Goal: Information Seeking & Learning: Learn about a topic

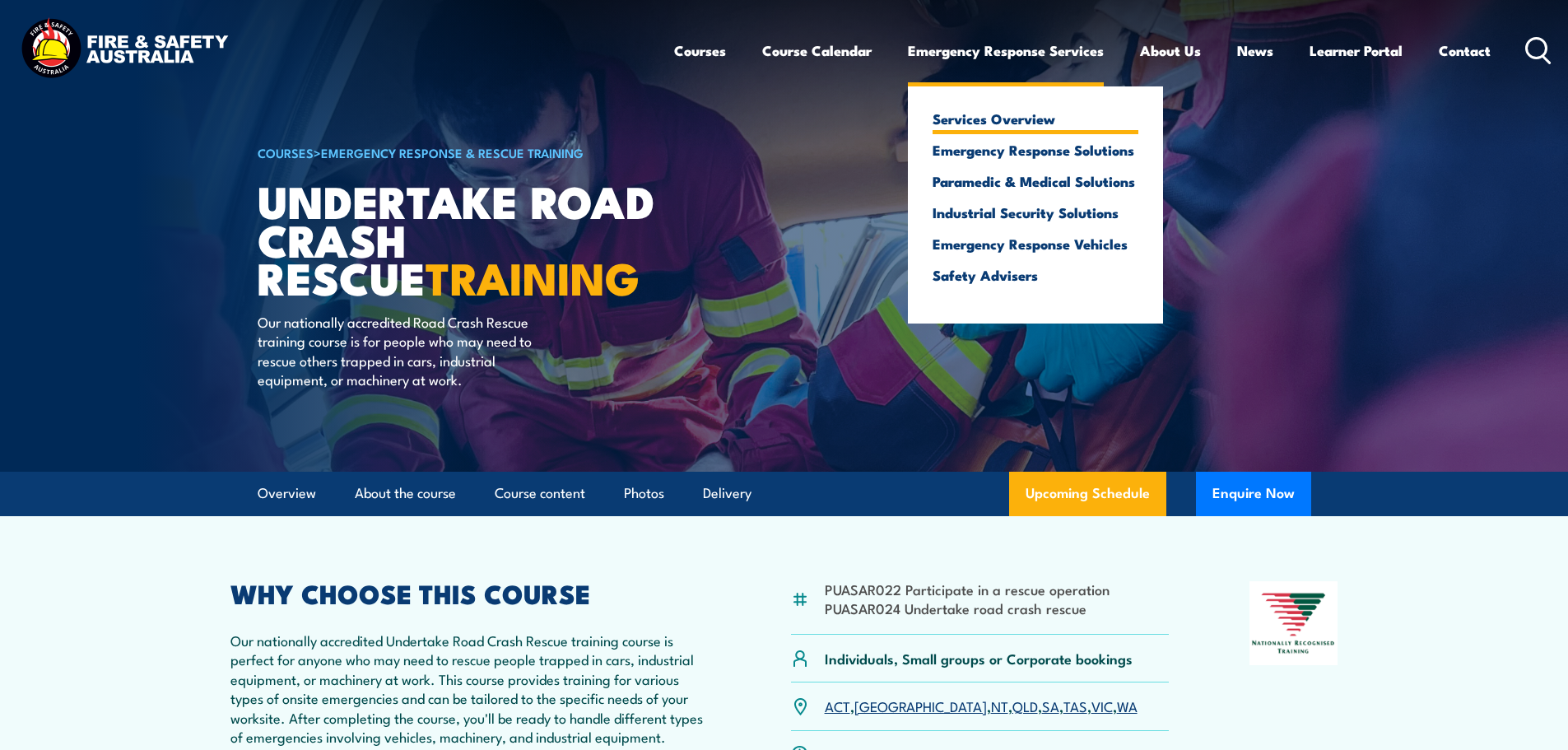
click at [996, 121] on link "Services Overview" at bounding box center [1035, 118] width 206 height 15
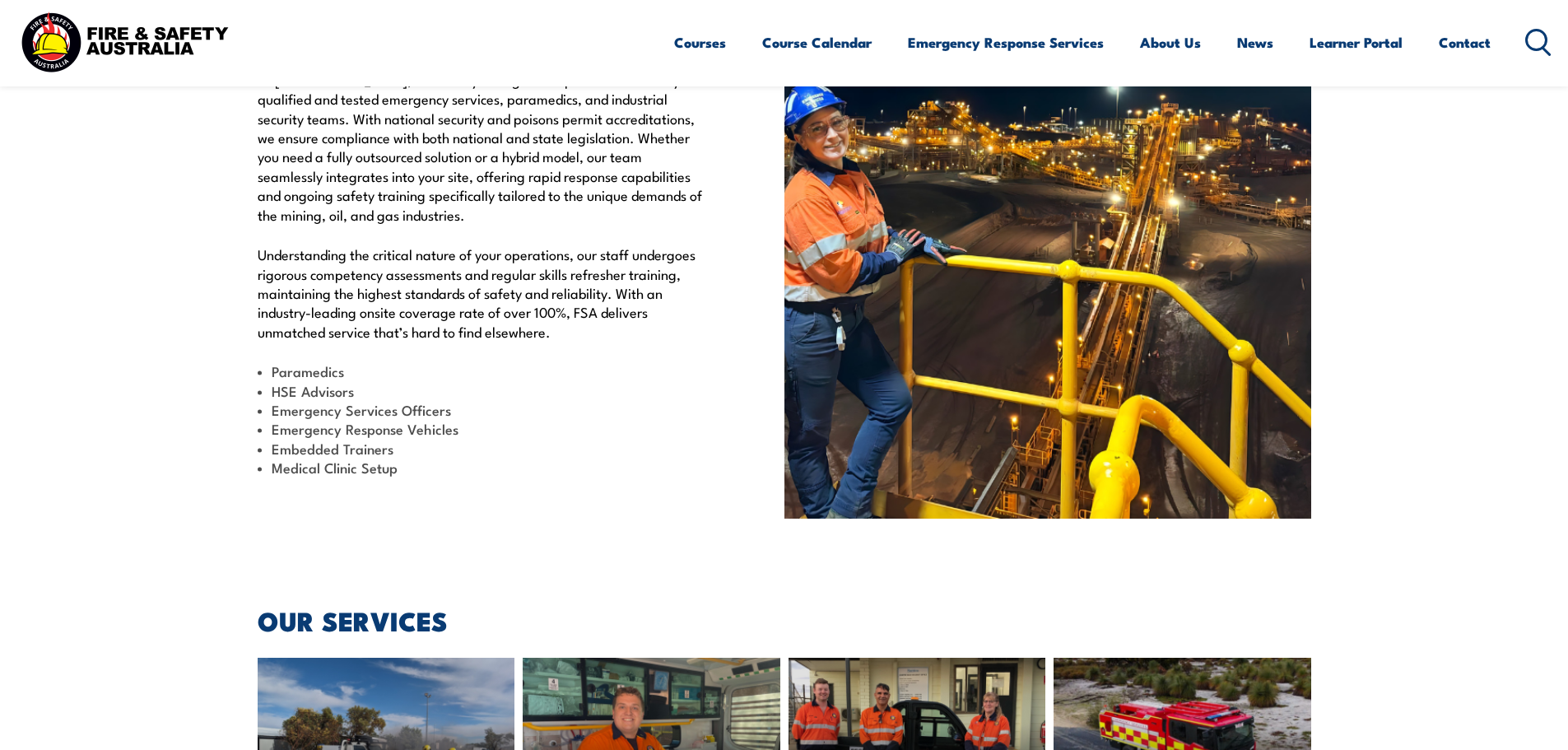
scroll to position [494, 0]
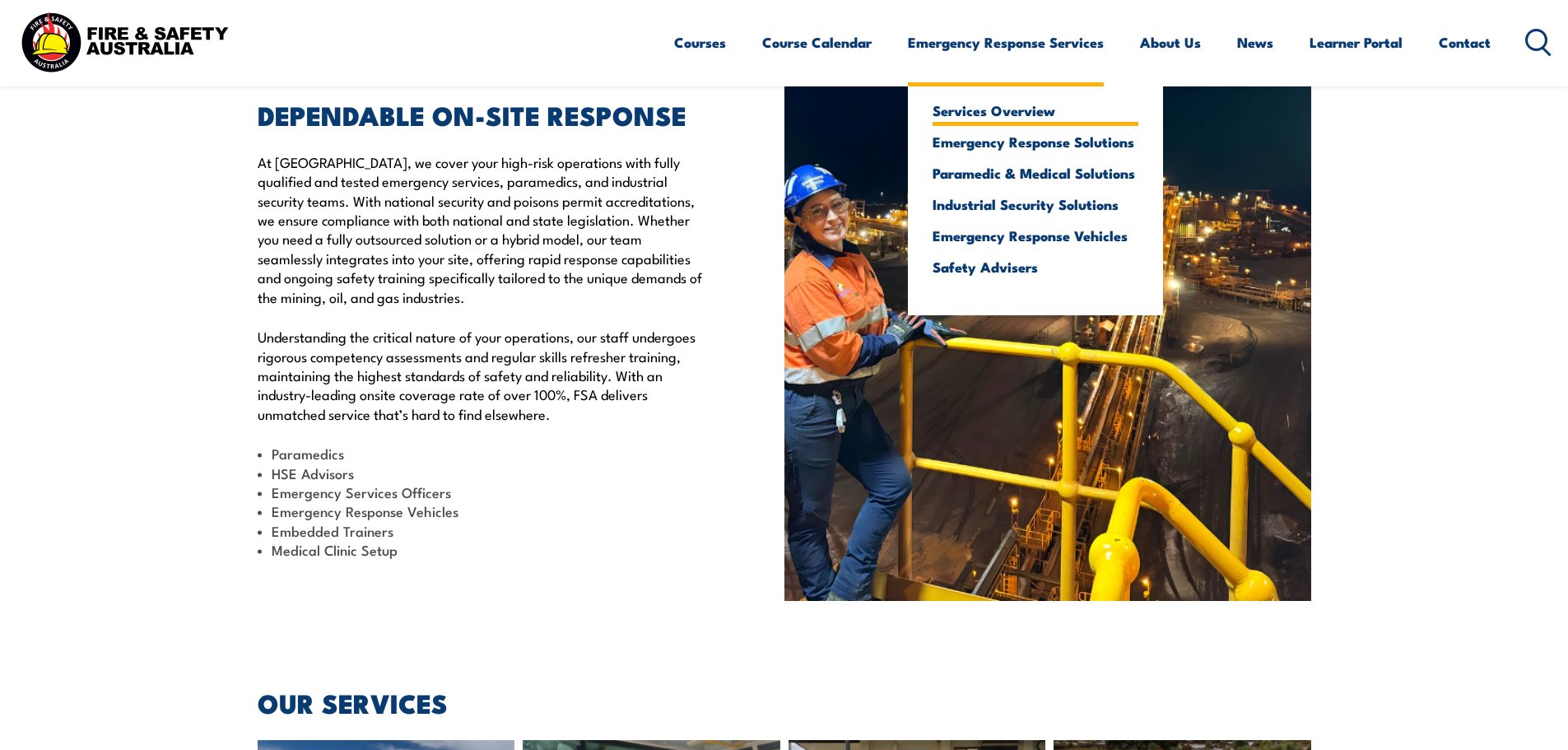
click at [977, 114] on link "Services Overview" at bounding box center [1035, 111] width 206 height 15
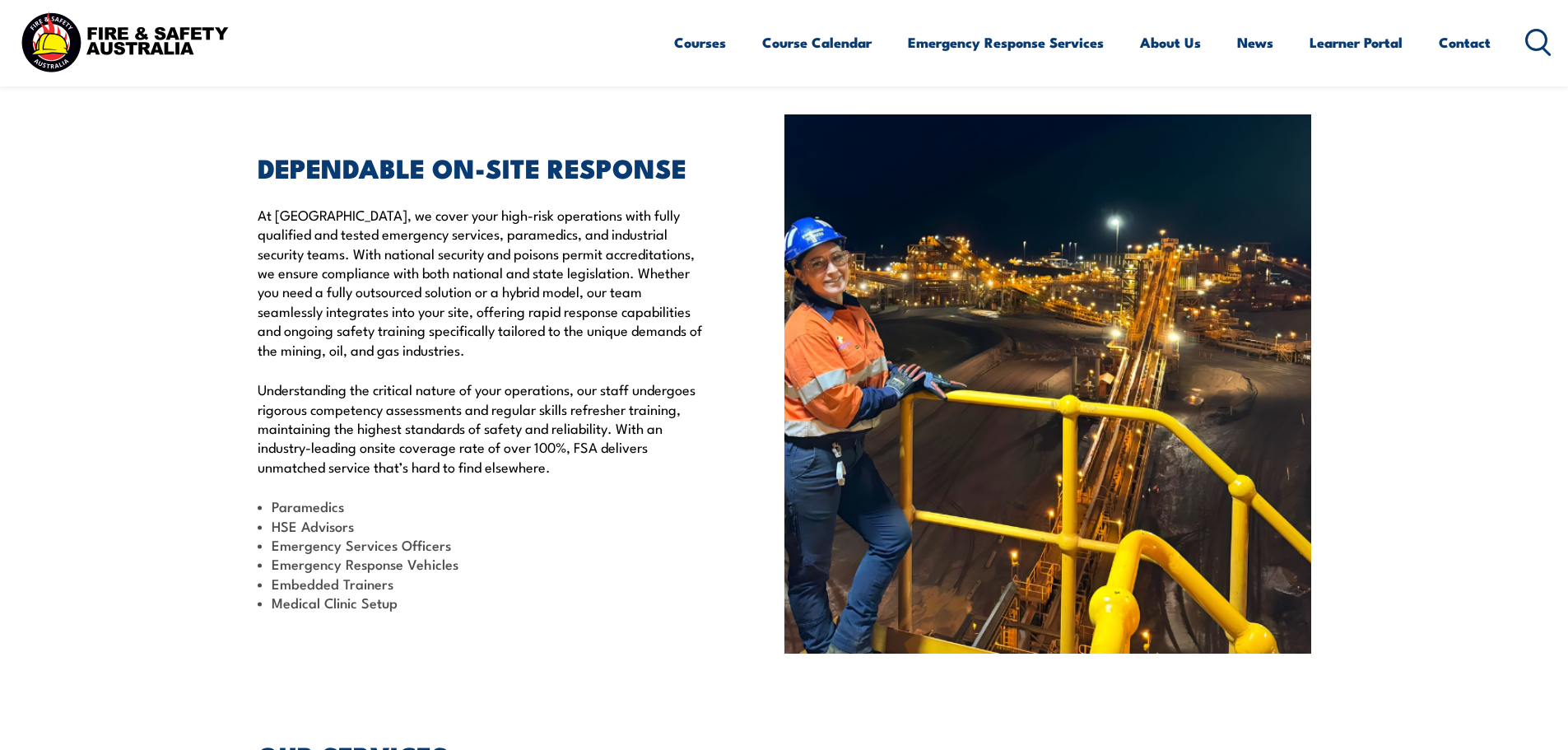
scroll to position [412, 0]
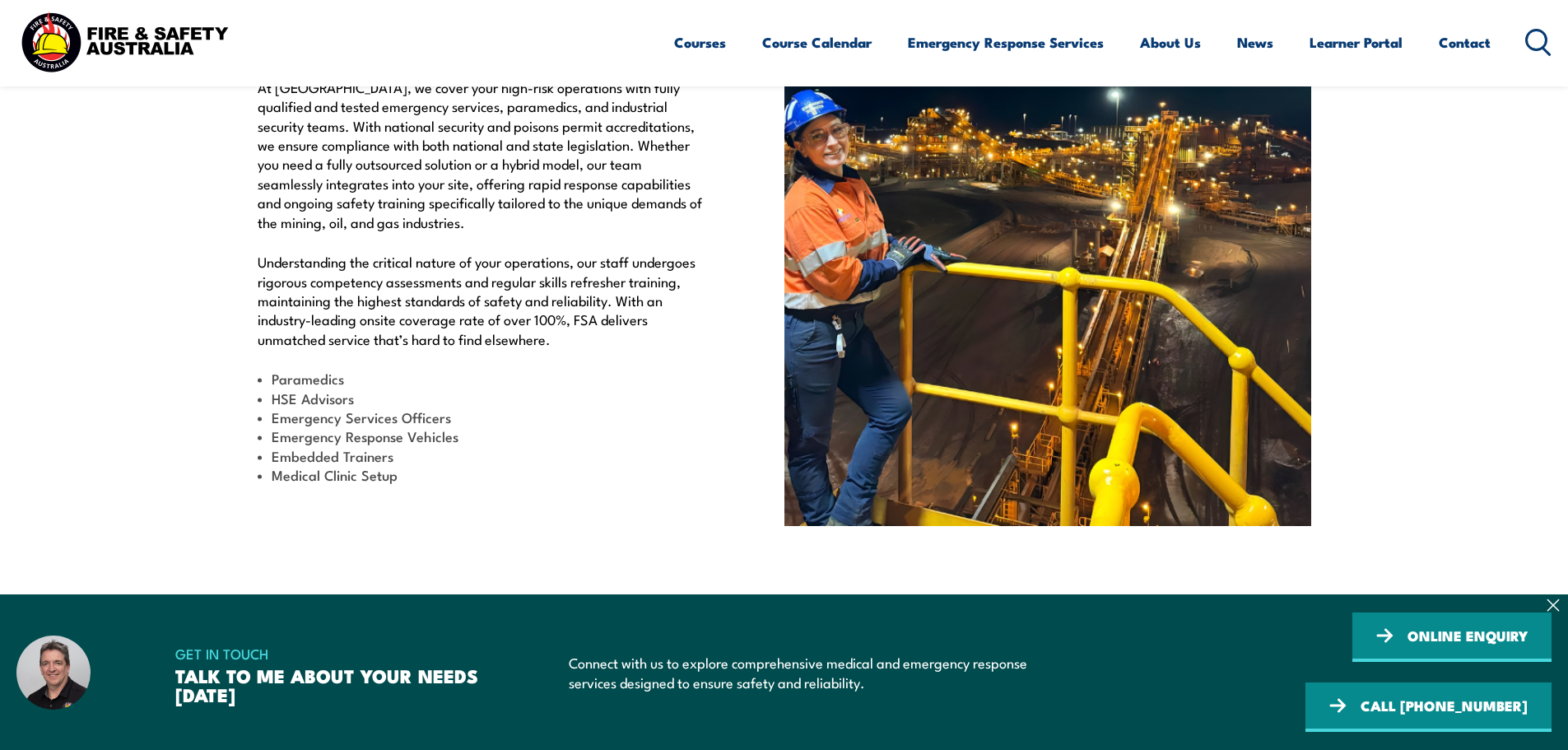
scroll to position [577, 0]
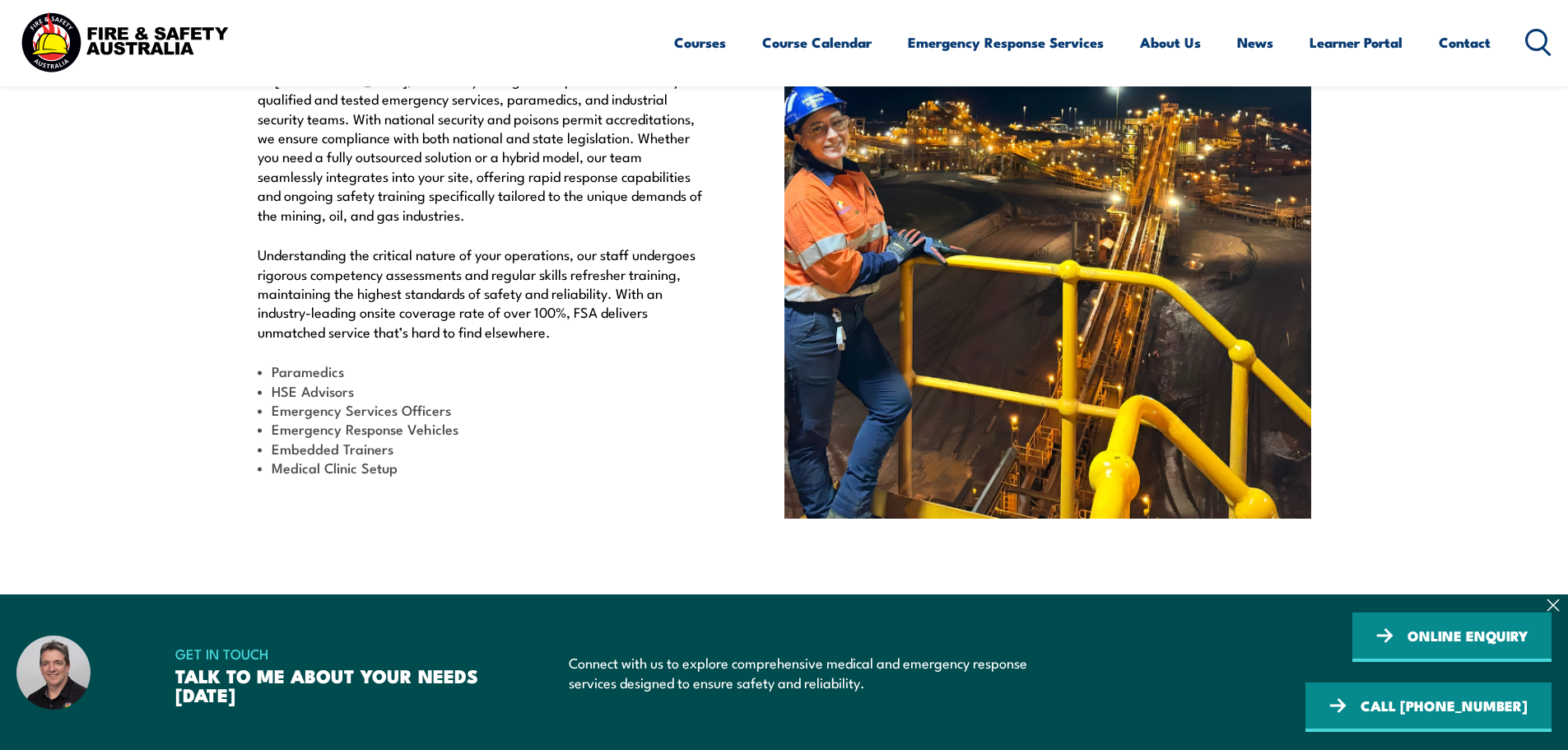
drag, startPoint x: 1551, startPoint y: 653, endPoint x: 1362, endPoint y: 613, distance: 193.2
click at [1551, 611] on icon at bounding box center [1553, 606] width 11 height 11
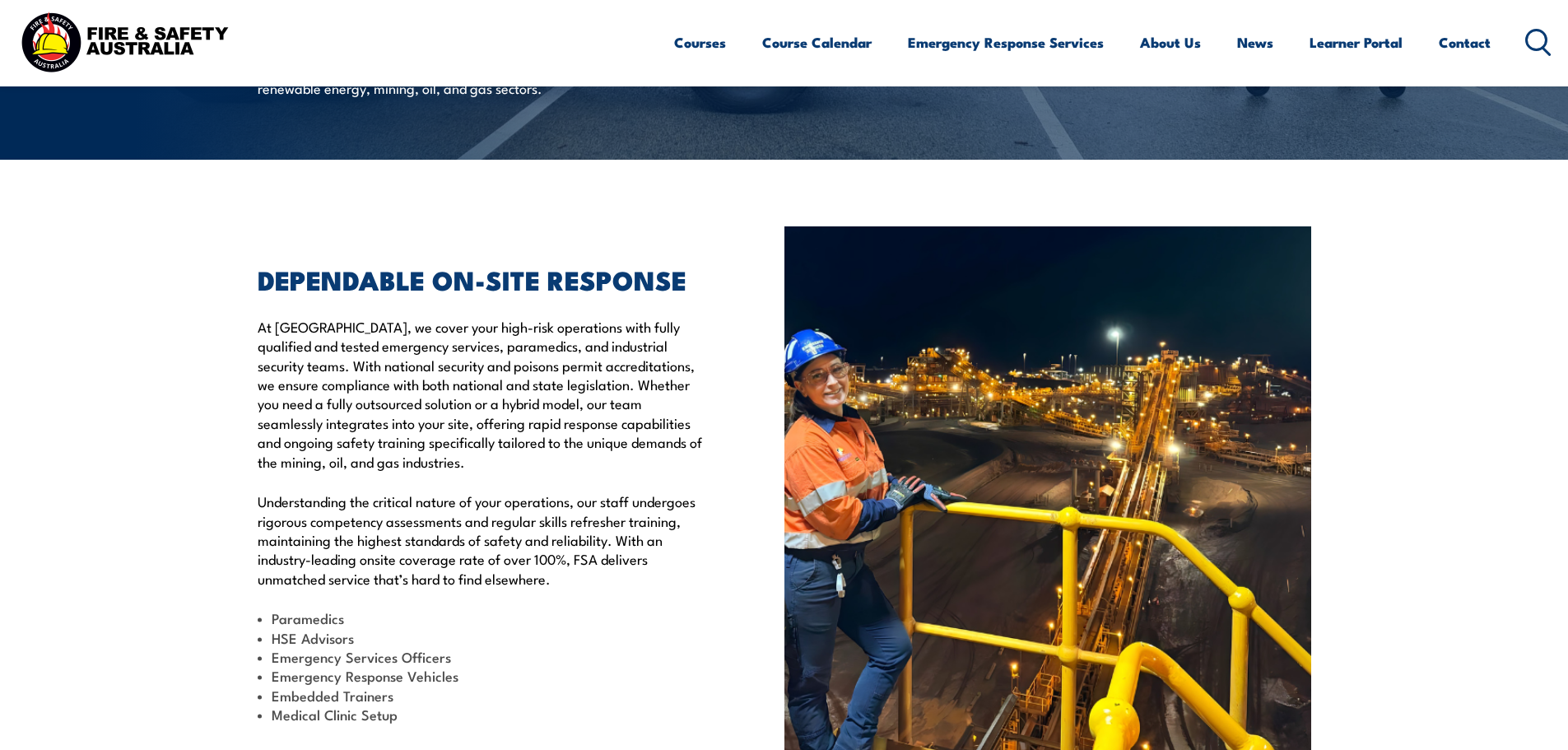
scroll to position [0, 0]
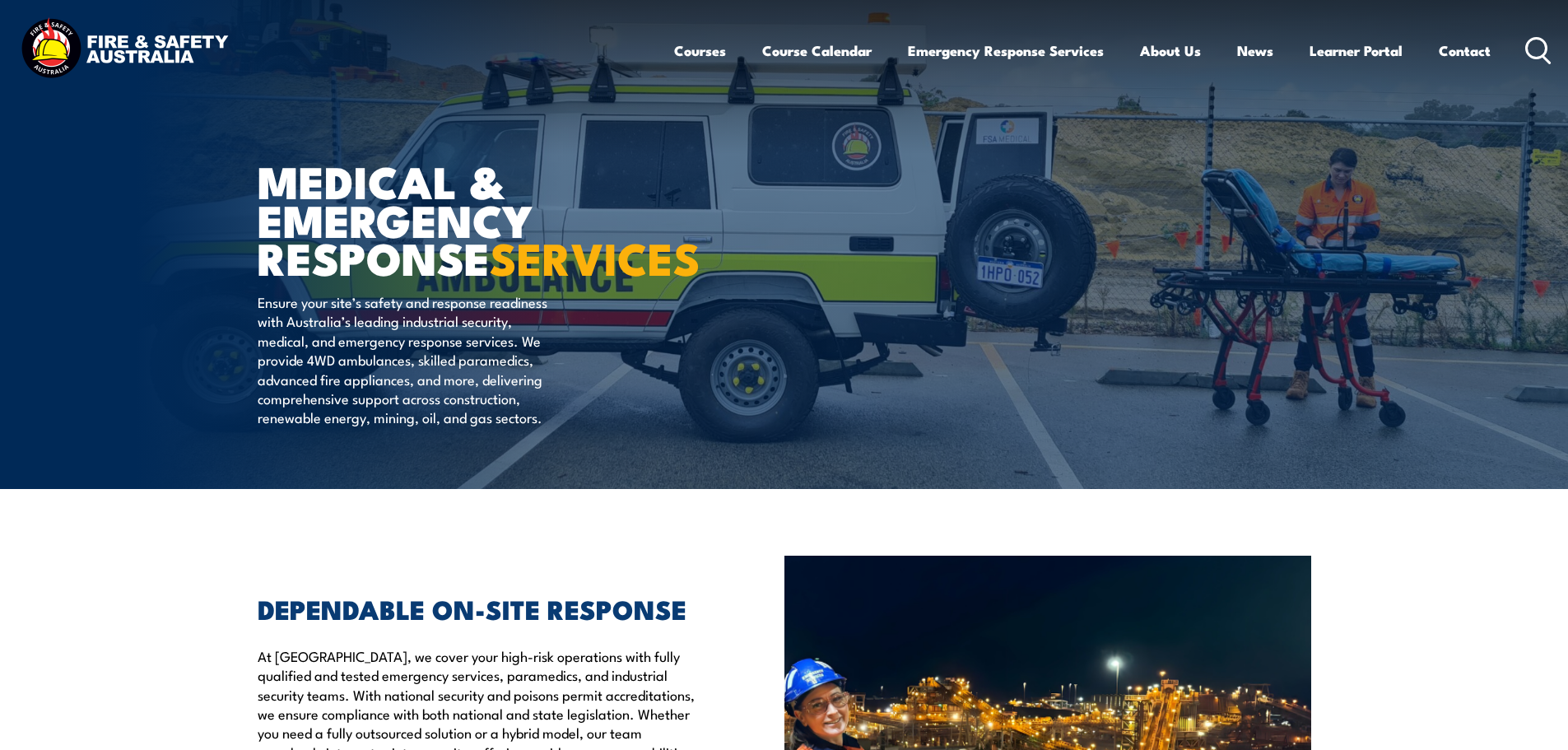
click at [1531, 43] on icon at bounding box center [1538, 50] width 26 height 27
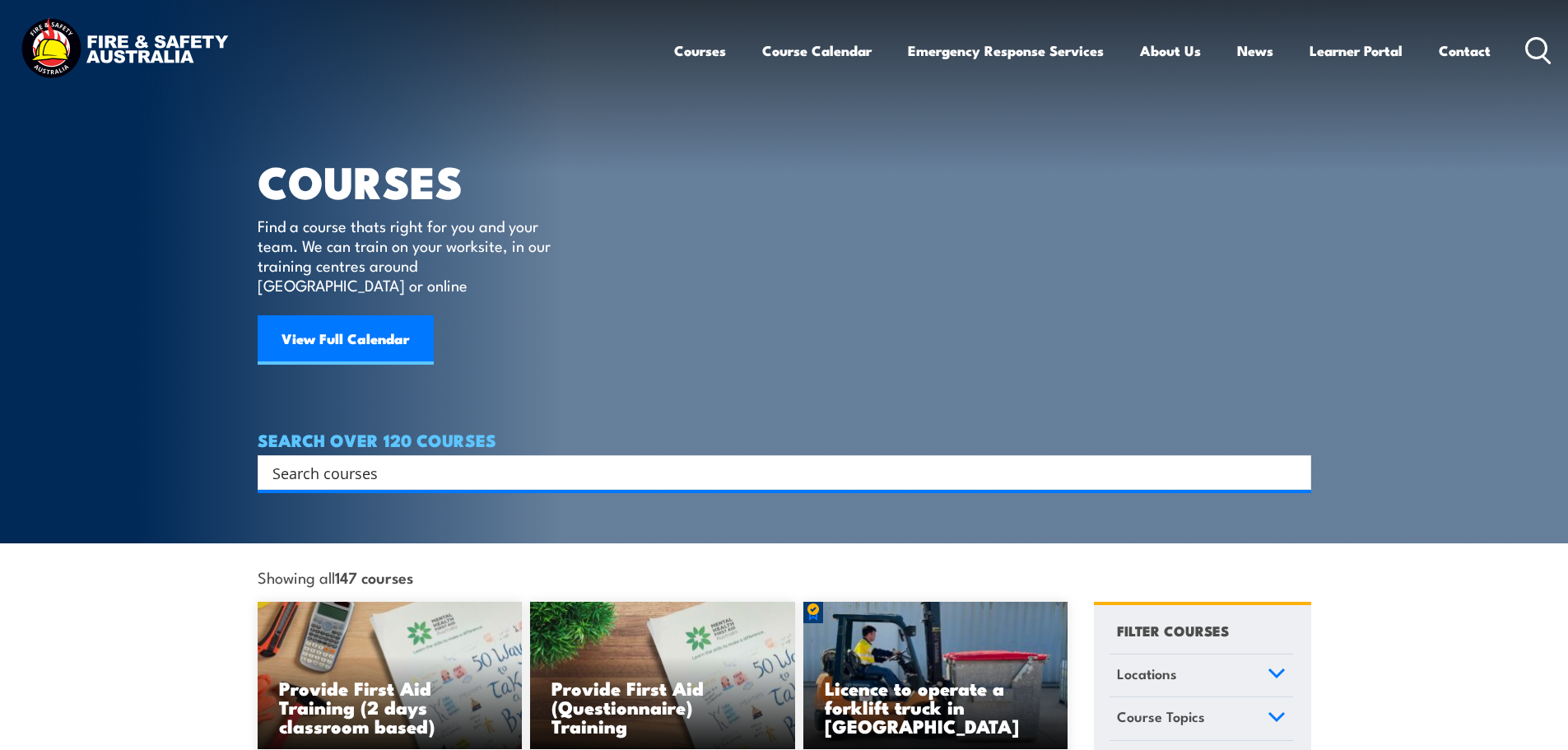
click at [337, 461] on input "Search input" at bounding box center [774, 473] width 1003 height 25
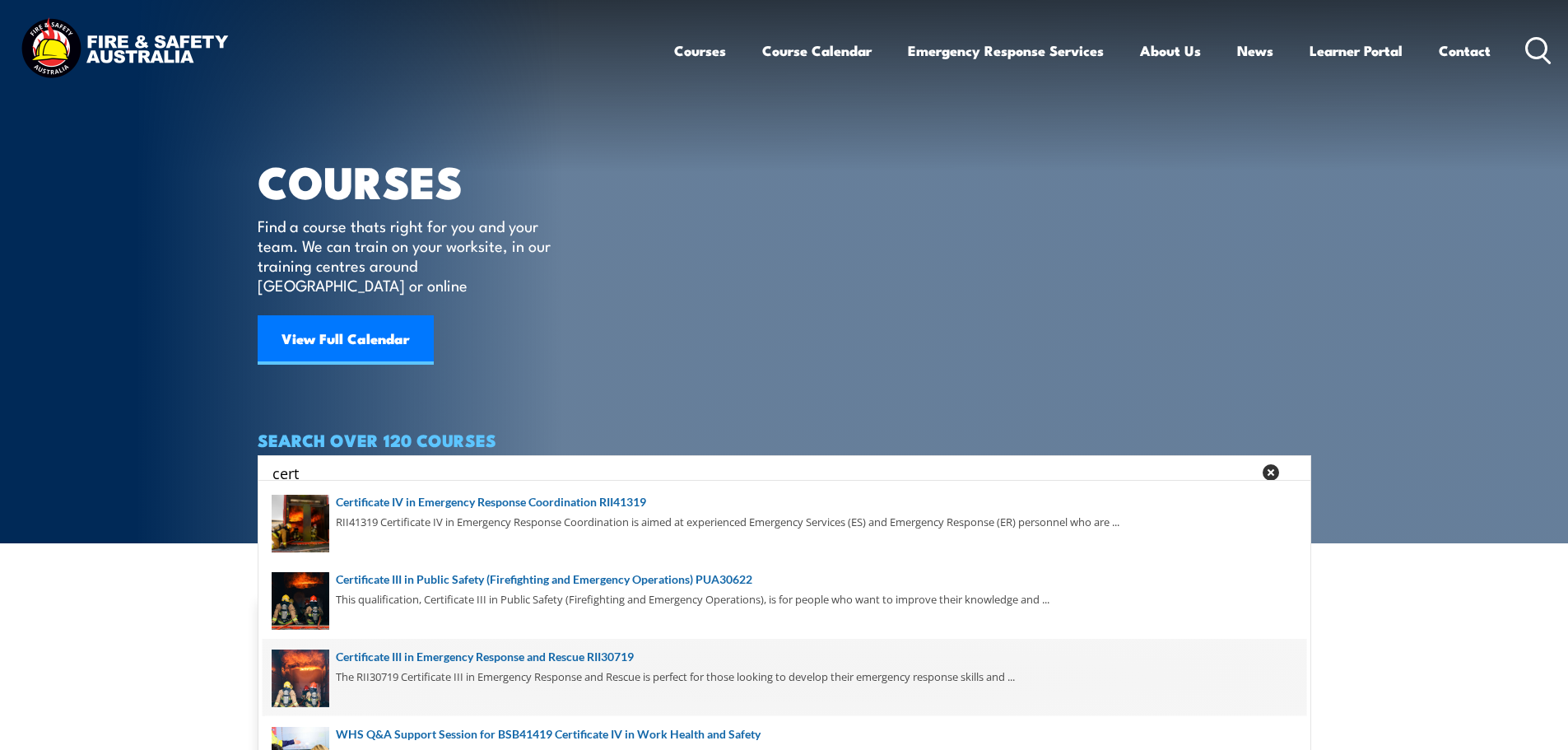
type input "cert"
click at [428, 656] on span at bounding box center [784, 677] width 1043 height 77
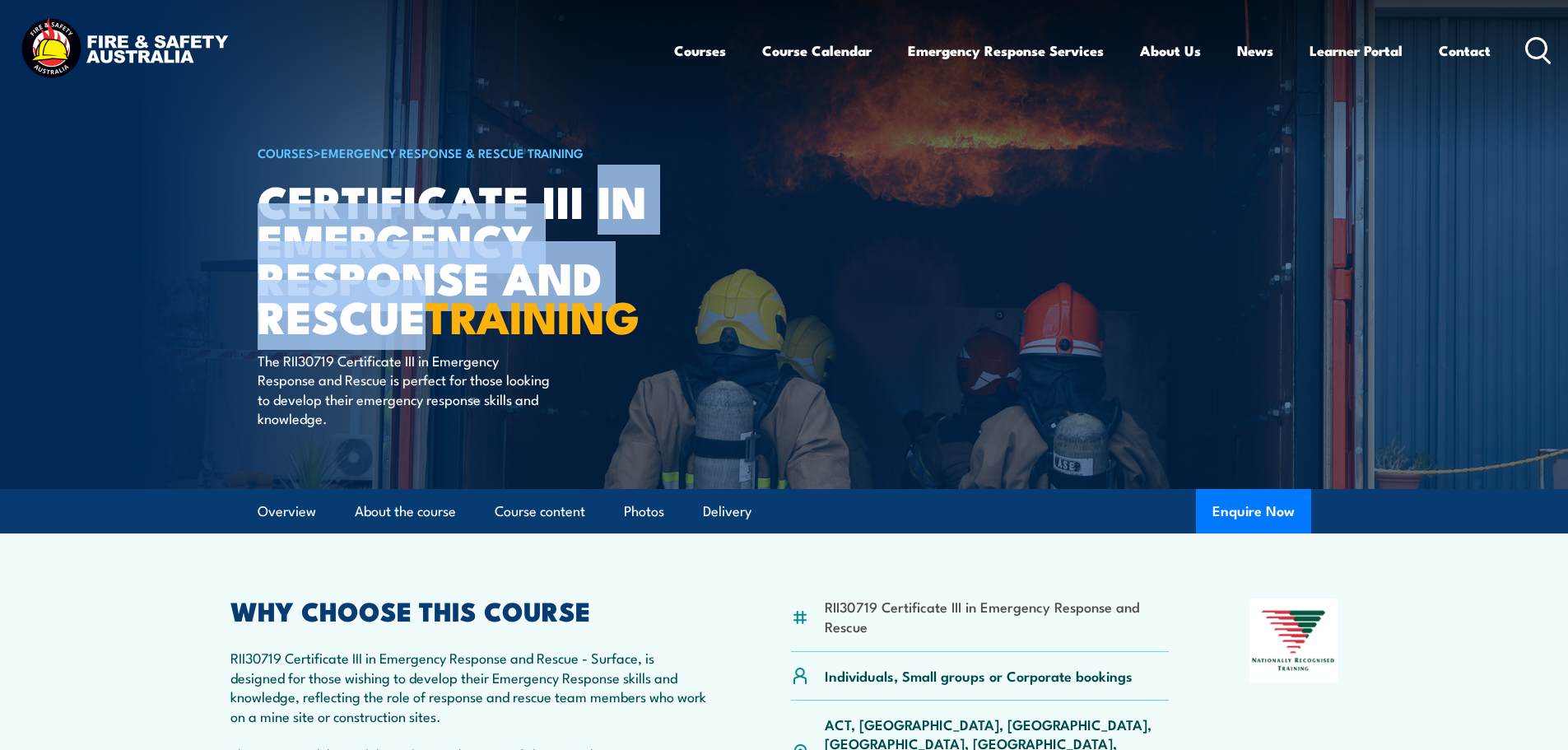
drag, startPoint x: 596, startPoint y: 200, endPoint x: 422, endPoint y: 313, distance: 207.5
click at [422, 313] on h1 "Certificate III in Emergency Response and Rescue TRAINING" at bounding box center [460, 259] width 406 height 154
